Goal: Transaction & Acquisition: Purchase product/service

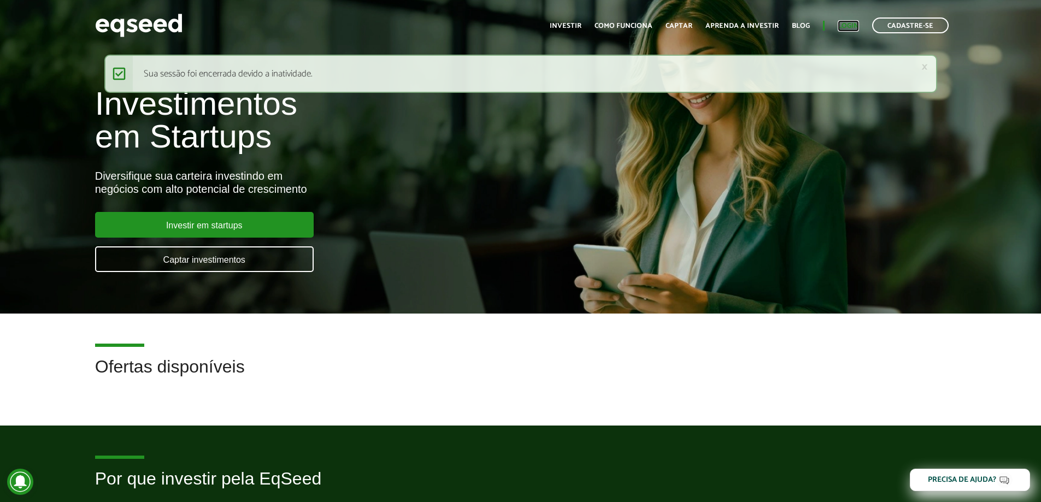
click at [846, 24] on link "Login" at bounding box center [848, 25] width 21 height 7
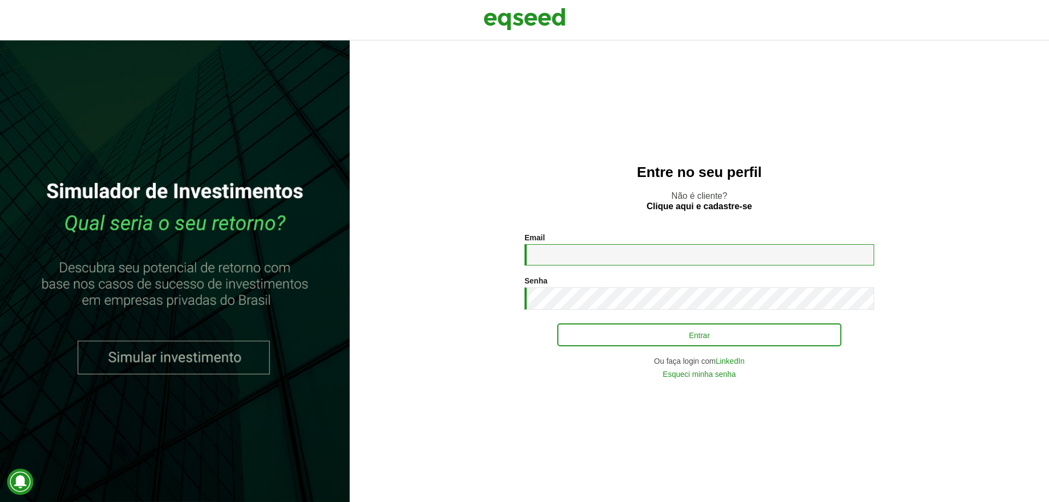
type input "**********"
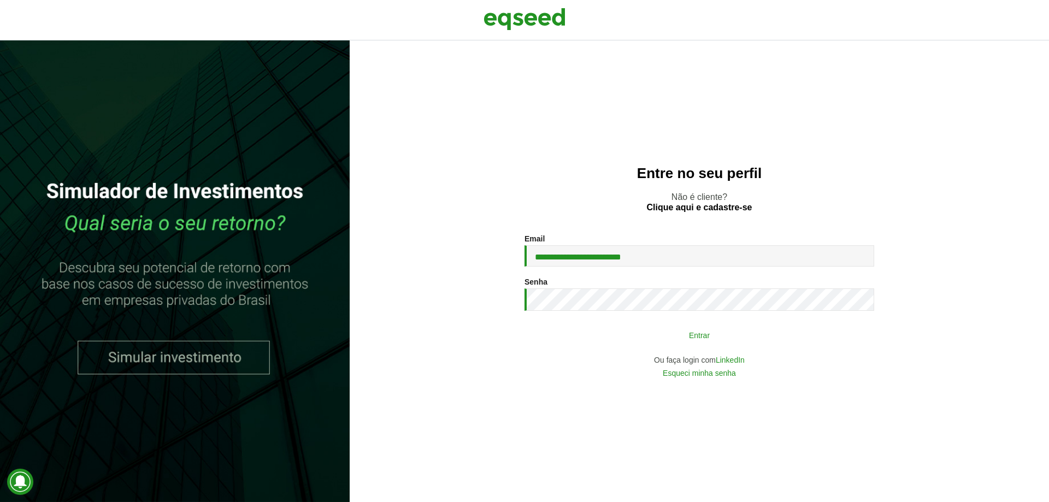
click at [611, 347] on div "**********" at bounding box center [700, 305] width 350 height 143
click at [599, 337] on button "Entrar" at bounding box center [699, 335] width 284 height 21
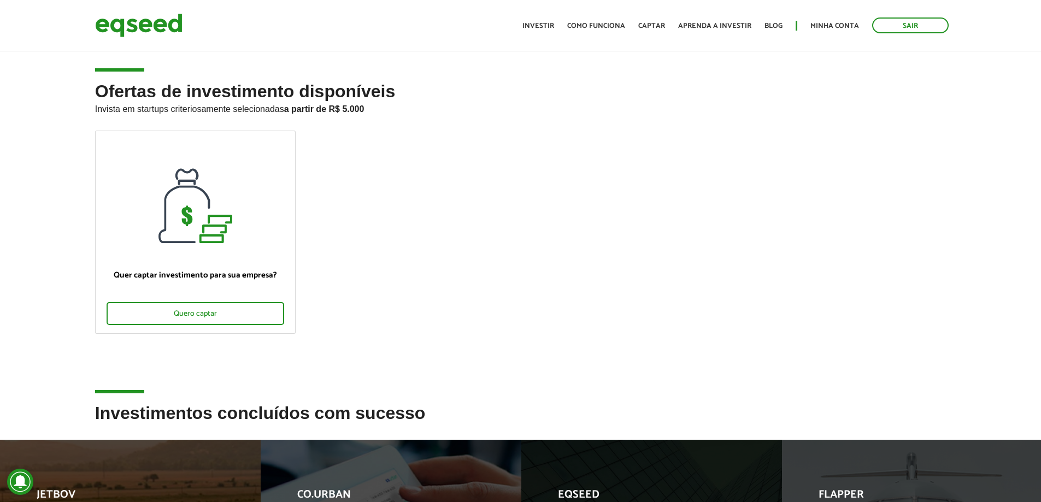
click at [373, 235] on ul "Quer captar investimento para sua empresa? Quero captar" at bounding box center [521, 242] width 868 height 222
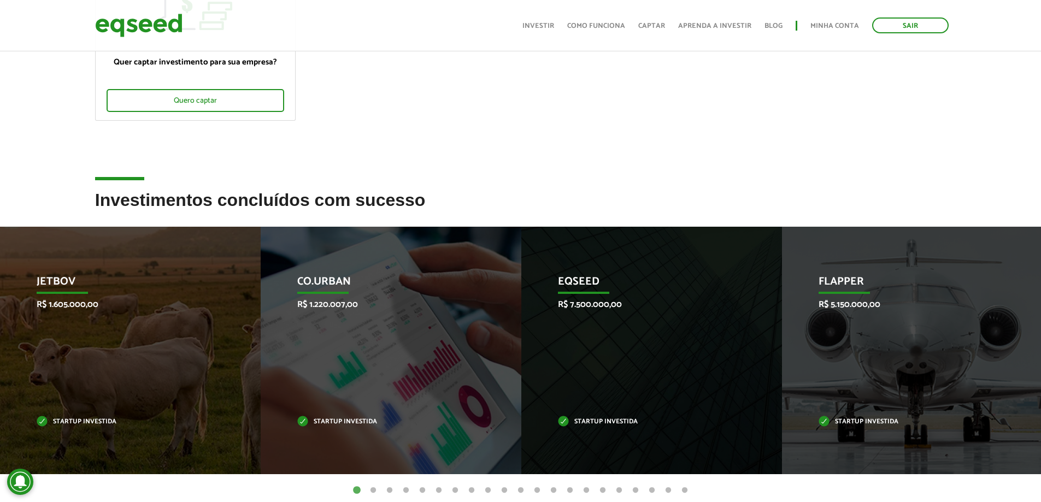
scroll to position [219, 0]
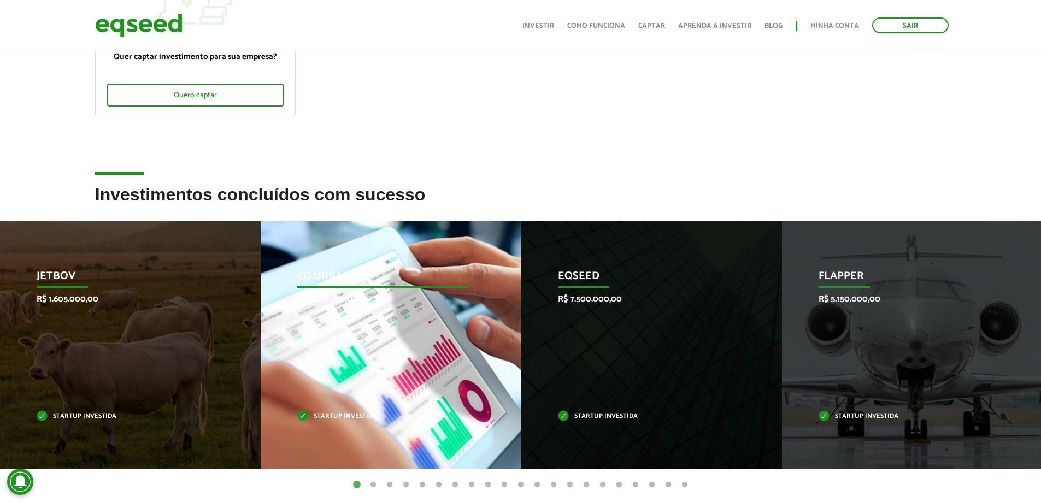
click at [303, 410] on div "Co.Urban R$ 1.220.007,00 Startup investida" at bounding box center [383, 345] width 244 height 248
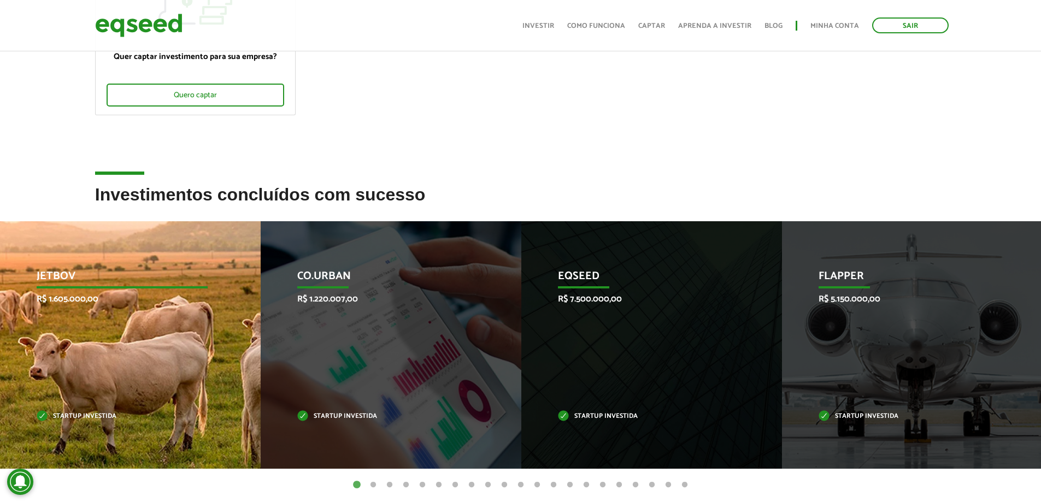
click at [140, 393] on div "JetBov R$ 1.605.000,00 Startup investida" at bounding box center [122, 345] width 244 height 248
drag, startPoint x: 140, startPoint y: 393, endPoint x: 144, endPoint y: 379, distance: 15.4
click at [140, 393] on div "JetBov R$ 1.605.000,00 Startup investida" at bounding box center [122, 345] width 244 height 248
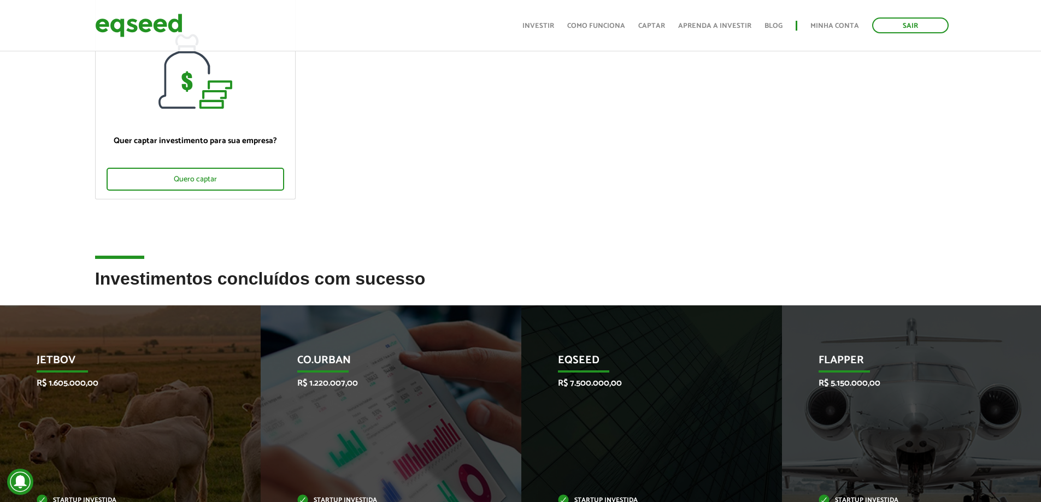
scroll to position [0, 0]
